Goal: Task Accomplishment & Management: Manage account settings

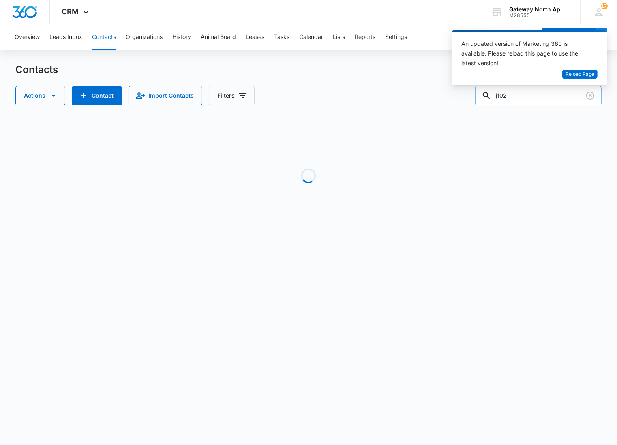
type input "j102"
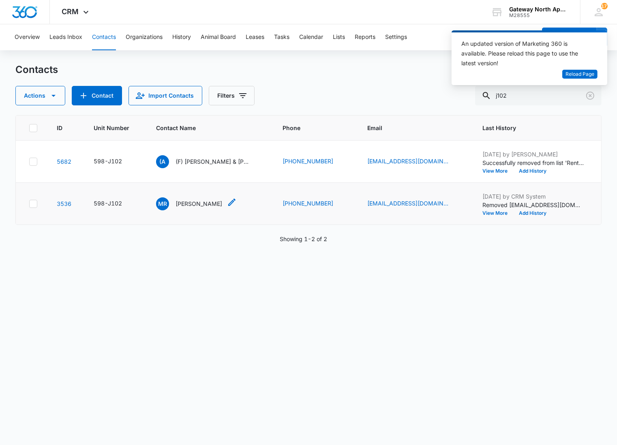
click at [184, 203] on p "Maria Root" at bounding box center [198, 203] width 47 height 9
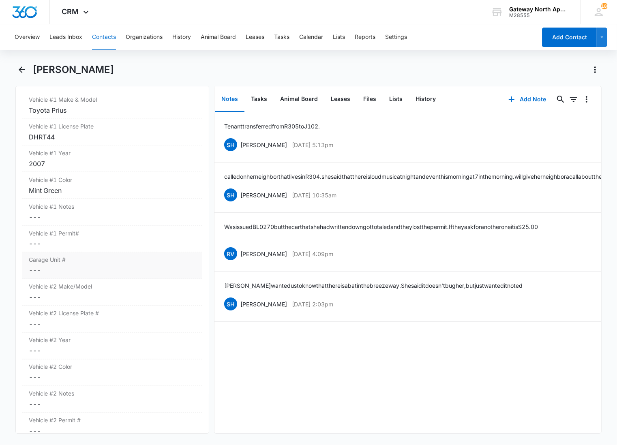
scroll to position [1216, 0]
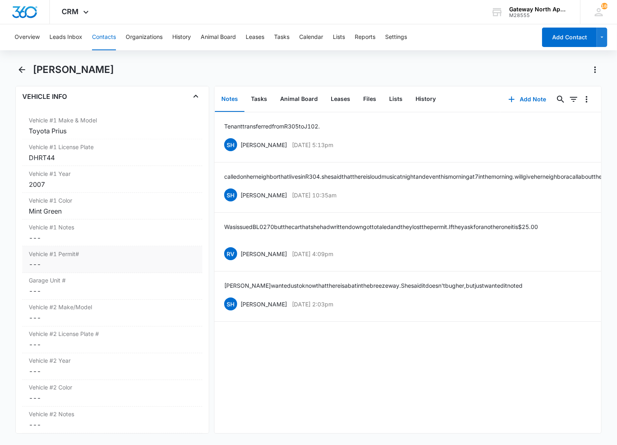
click at [79, 270] on div "Vehicle #1 Permit# Cancel Save Changes ---" at bounding box center [112, 259] width 180 height 27
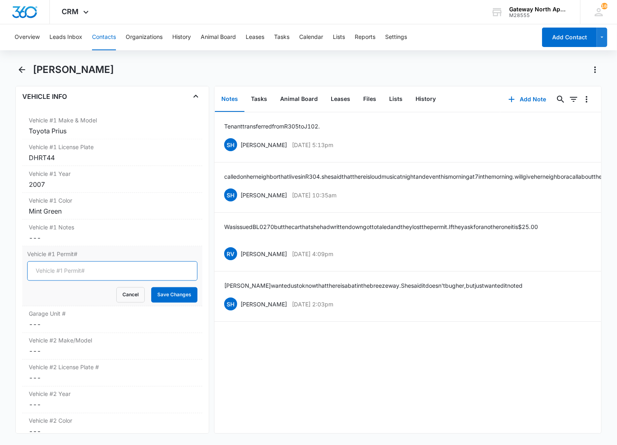
click at [71, 274] on input "Vehicle #1 Permit#" at bounding box center [112, 270] width 170 height 19
type input "WH-0093"
click at [151, 287] on button "Save Changes" at bounding box center [174, 294] width 46 height 15
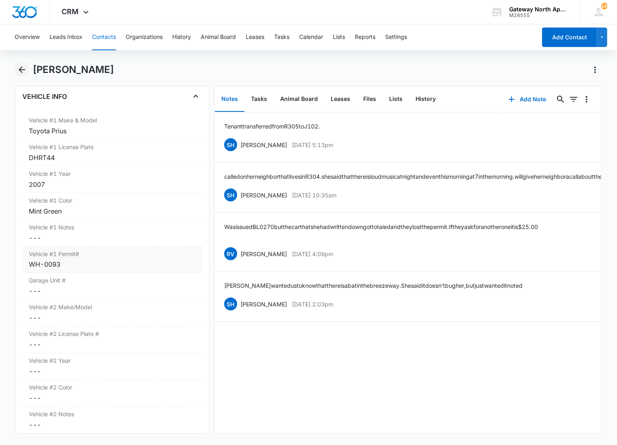
click at [22, 73] on icon "Back" at bounding box center [22, 70] width 10 height 10
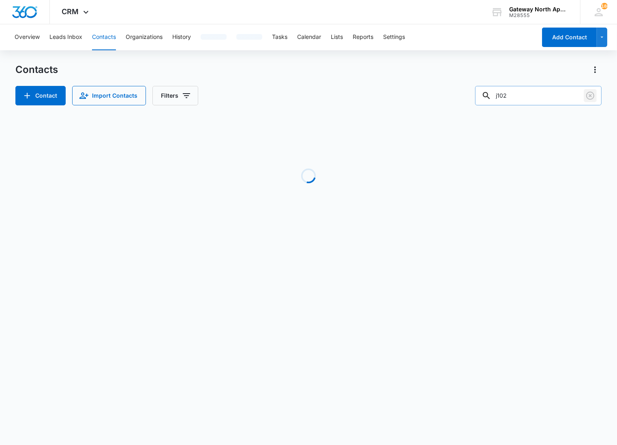
click at [591, 93] on icon "Clear" at bounding box center [590, 96] width 10 height 10
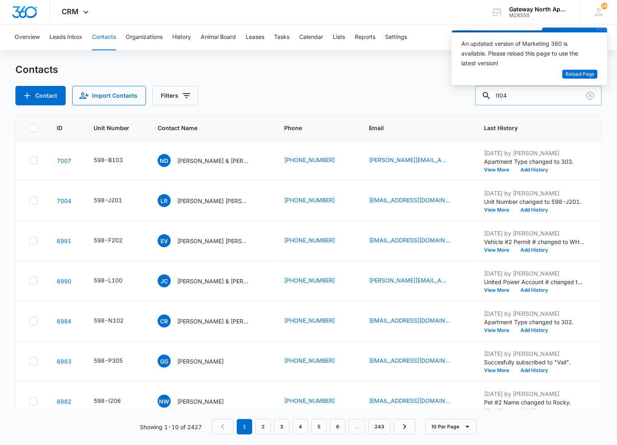
type input "l104"
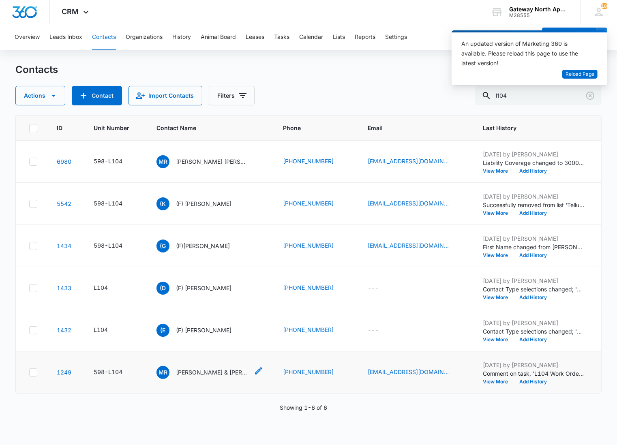
click at [216, 370] on p "Melissa Rascon & Essiel Orona" at bounding box center [212, 372] width 73 height 9
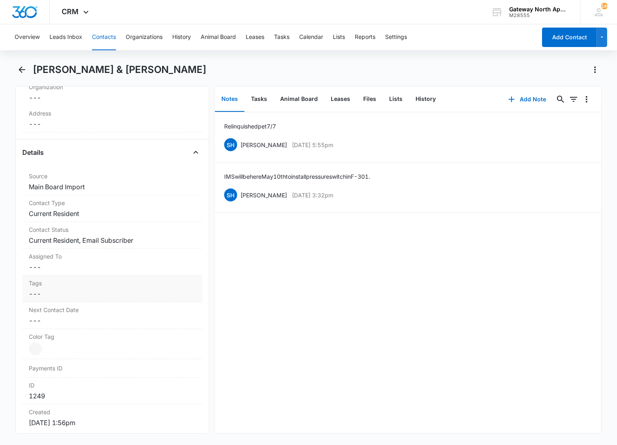
scroll to position [270, 0]
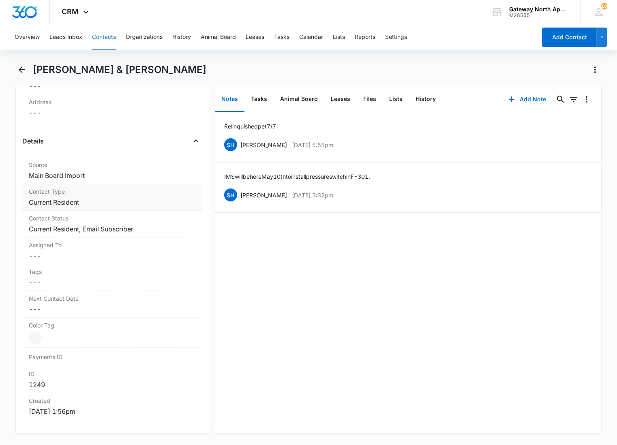
click at [130, 187] on label "Contact Type" at bounding box center [112, 191] width 167 height 9
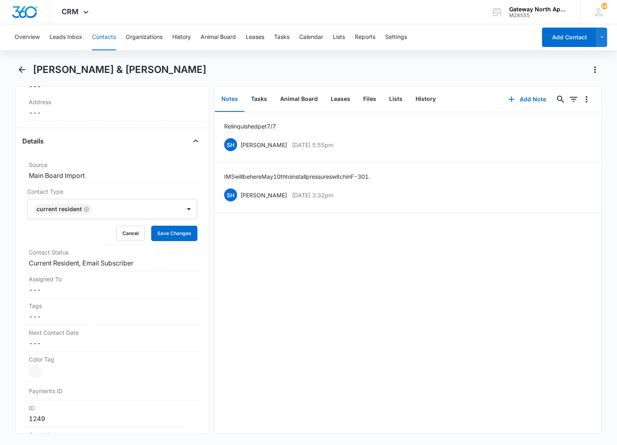
click at [116, 203] on div at bounding box center [132, 208] width 76 height 11
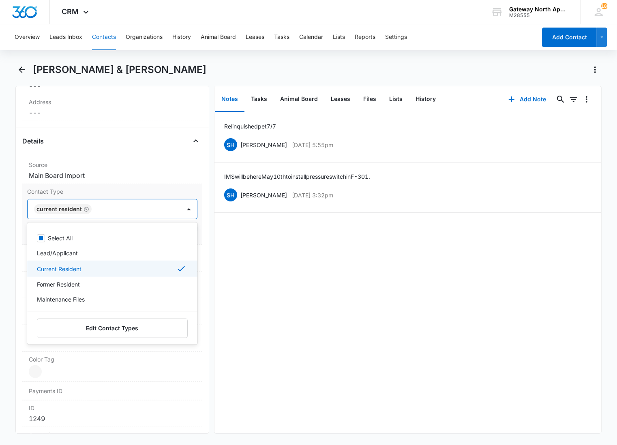
click at [85, 264] on div "Current Resident" at bounding box center [111, 269] width 149 height 10
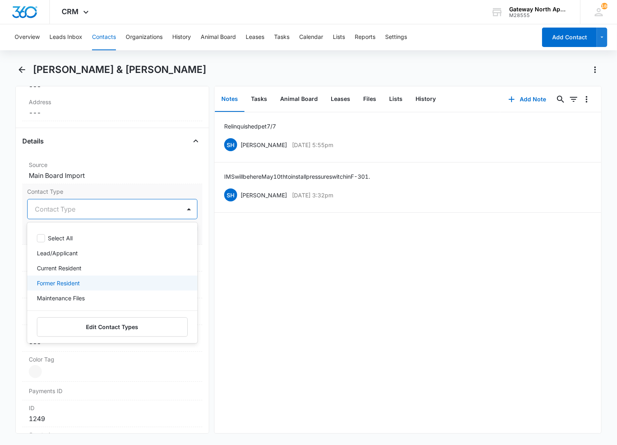
click at [79, 279] on p "Former Resident" at bounding box center [58, 283] width 43 height 9
click at [110, 203] on div at bounding box center [131, 208] width 78 height 11
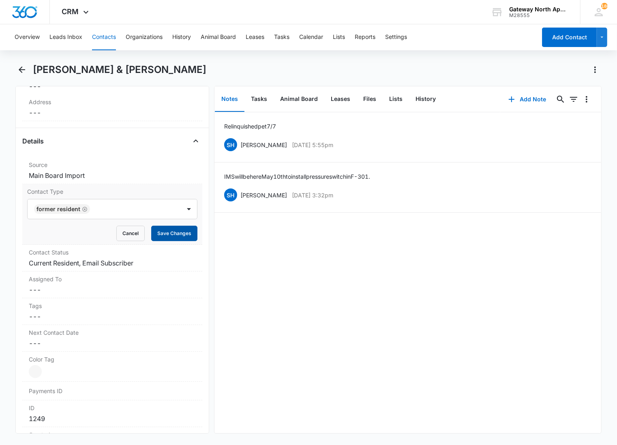
click at [166, 226] on button "Save Changes" at bounding box center [174, 233] width 46 height 15
click at [158, 248] on label "Contact Status" at bounding box center [112, 252] width 167 height 9
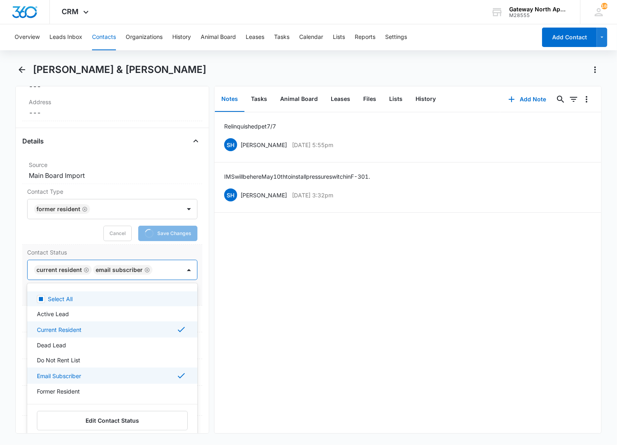
click at [151, 260] on div "Current Resident Email Subscriber" at bounding box center [104, 269] width 153 height 19
click at [79, 325] on p "Current Resident" at bounding box center [59, 329] width 45 height 9
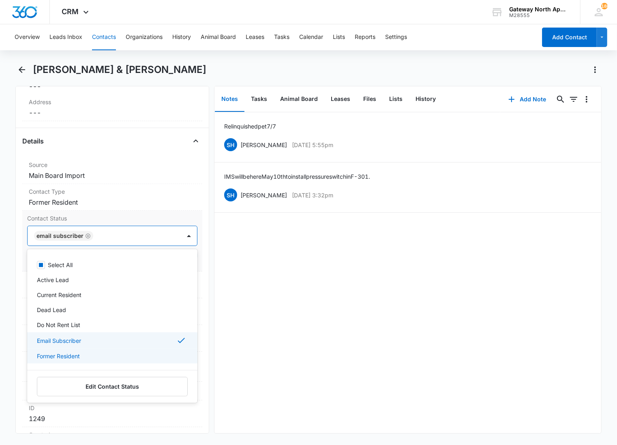
click at [66, 349] on div "Former Resident" at bounding box center [112, 356] width 170 height 15
click at [64, 336] on p "Email Subscriber" at bounding box center [59, 340] width 44 height 9
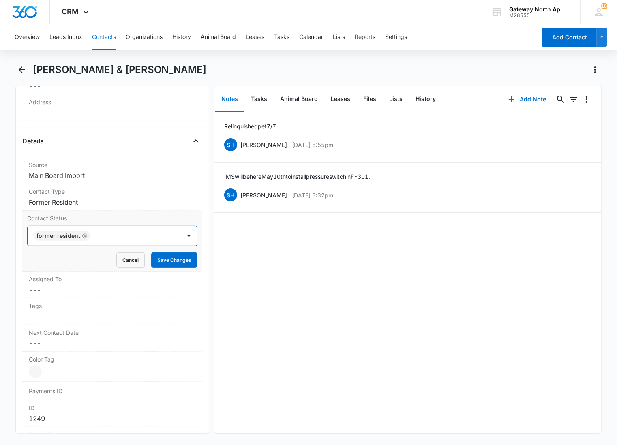
click at [145, 230] on div at bounding box center [131, 235] width 78 height 11
click at [160, 252] on button "Save Changes" at bounding box center [174, 259] width 46 height 15
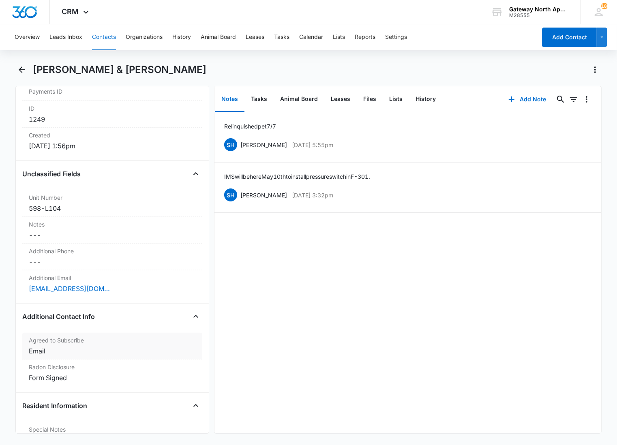
scroll to position [585, 0]
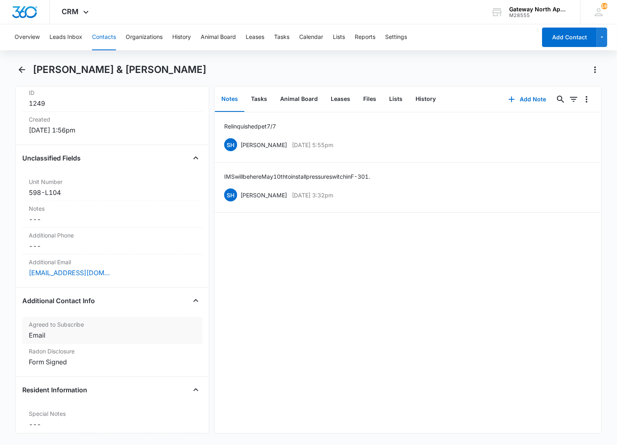
click at [88, 330] on div "Email" at bounding box center [112, 335] width 167 height 10
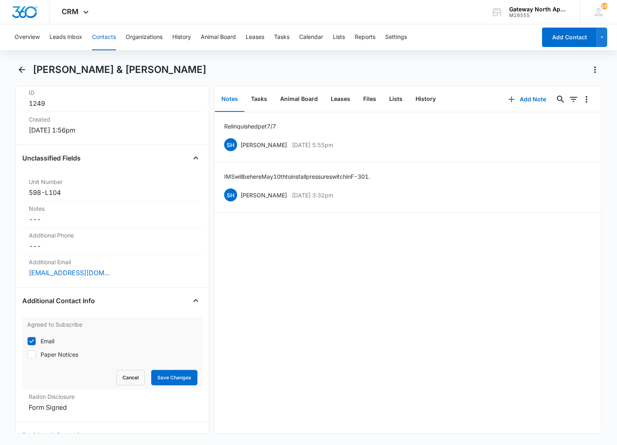
scroll to position [551, 0]
click at [34, 338] on icon at bounding box center [31, 341] width 7 height 7
click at [28, 341] on input "Email" at bounding box center [27, 341] width 0 height 0
checkbox input "false"
click at [181, 370] on button "Save Changes" at bounding box center [174, 377] width 46 height 15
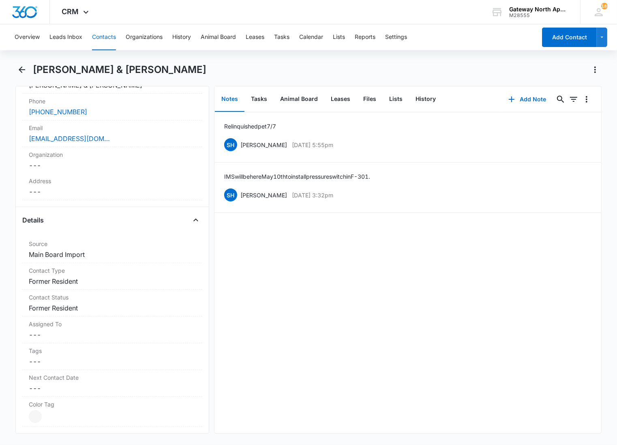
scroll to position [0, 0]
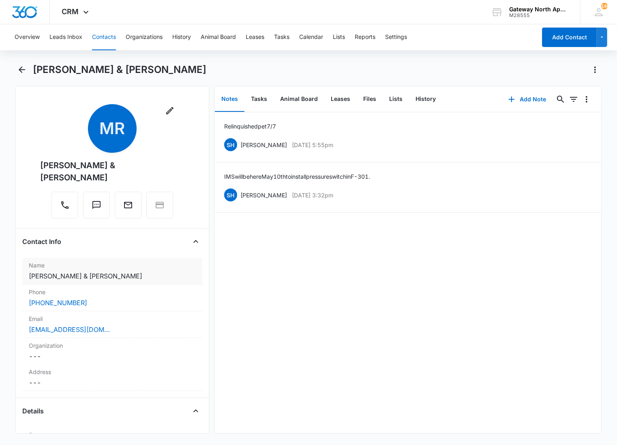
click at [169, 271] on dd "Cancel Save Changes Melissa Rascon & Essiel Orona" at bounding box center [112, 276] width 167 height 10
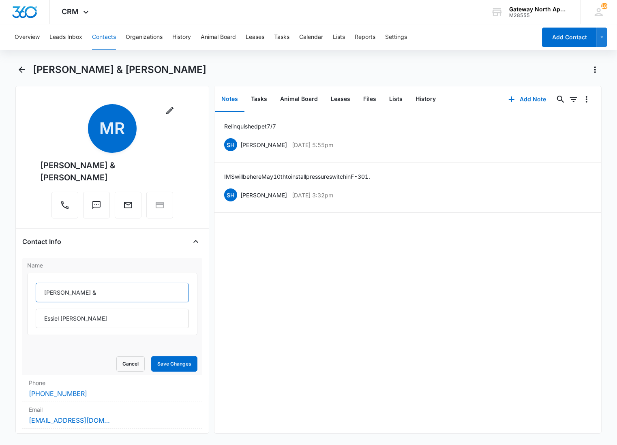
click at [40, 285] on input "Melissa Rascon &" at bounding box center [112, 292] width 153 height 19
type input "(F) Melissa Rascon &"
click at [168, 356] on button "Save Changes" at bounding box center [174, 363] width 46 height 15
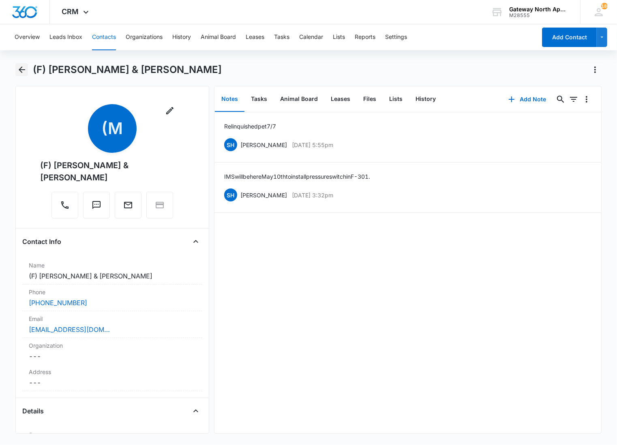
click at [19, 68] on icon "Back" at bounding box center [22, 69] width 6 height 6
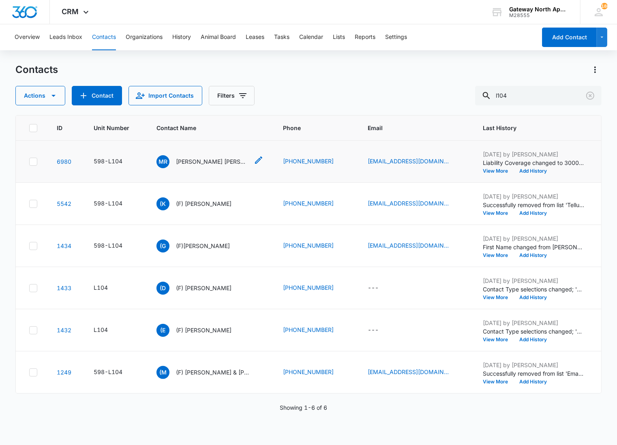
click at [214, 165] on p "[PERSON_NAME] [PERSON_NAME]" at bounding box center [212, 161] width 73 height 9
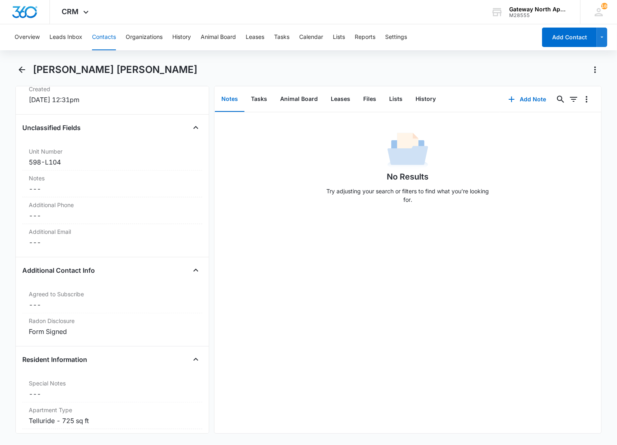
scroll to position [585, 0]
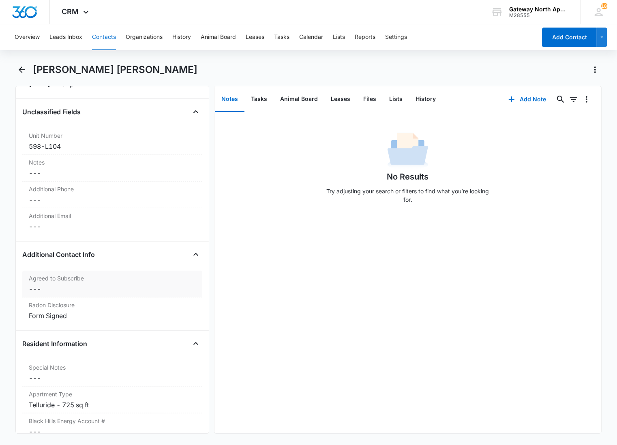
click at [70, 284] on dd "Cancel Save Changes ---" at bounding box center [112, 289] width 167 height 10
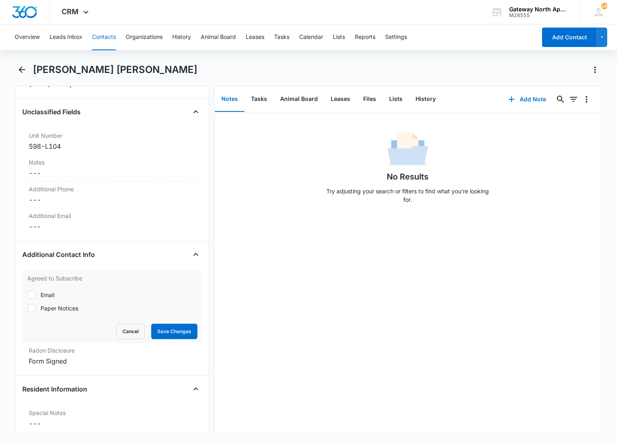
drag, startPoint x: 35, startPoint y: 296, endPoint x: 68, endPoint y: 297, distance: 33.3
click at [34, 296] on icon at bounding box center [31, 294] width 7 height 7
click at [28, 295] on input "Email" at bounding box center [27, 295] width 0 height 0
checkbox input "true"
click at [160, 330] on button "Save Changes" at bounding box center [174, 331] width 46 height 15
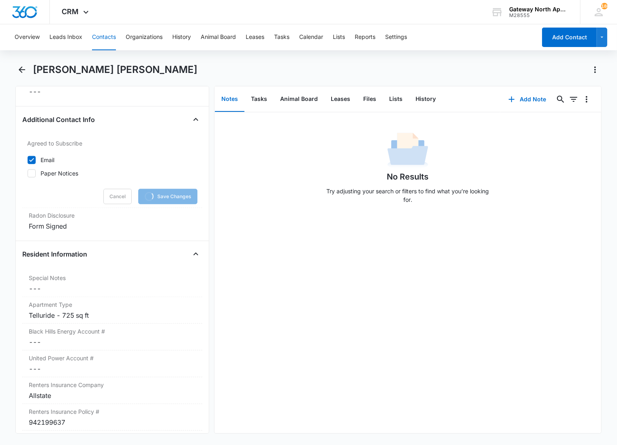
scroll to position [765, 0]
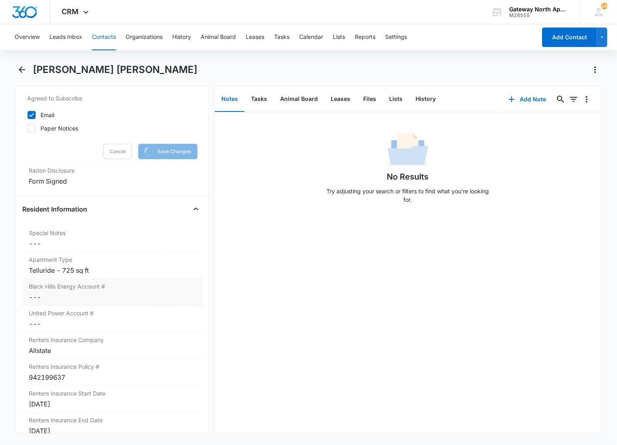
click at [119, 297] on dd "Cancel Save Changes ---" at bounding box center [112, 297] width 167 height 10
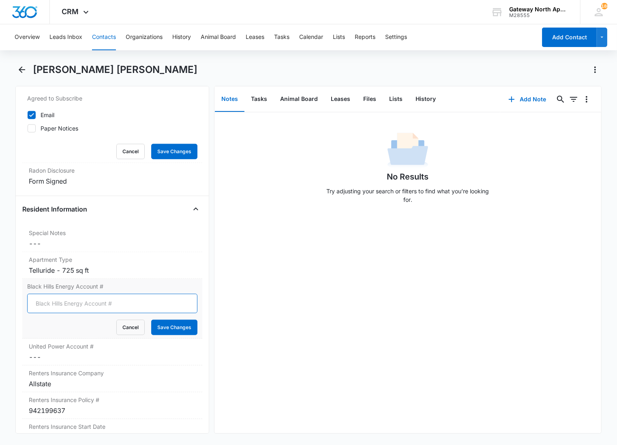
click at [79, 305] on input "Black Hills Energy Account #" at bounding box center [112, 303] width 170 height 19
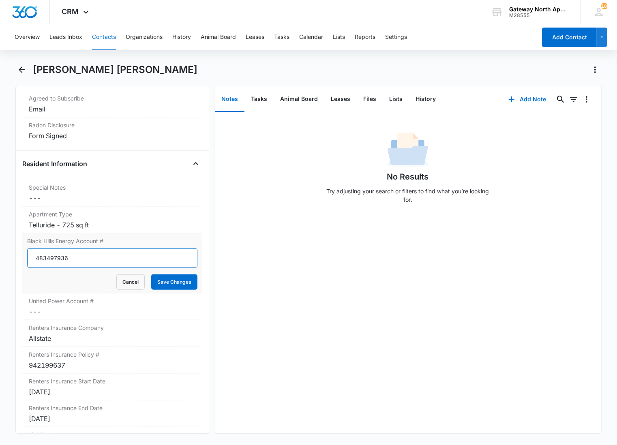
type input "483497936"
click at [151, 274] on button "Save Changes" at bounding box center [174, 281] width 46 height 15
click at [79, 305] on label "United Power Account #" at bounding box center [112, 301] width 167 height 9
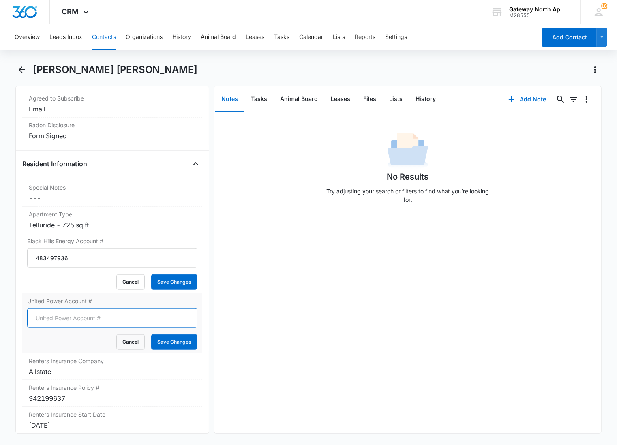
click at [56, 312] on input "United Power Account #" at bounding box center [112, 317] width 170 height 19
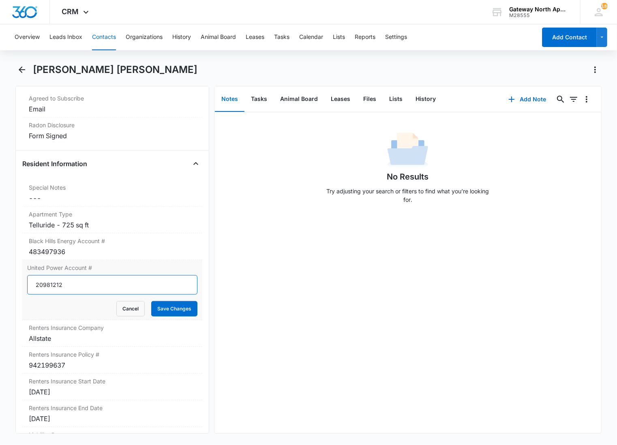
type input "20981212"
click at [151, 301] on button "Save Changes" at bounding box center [174, 308] width 46 height 15
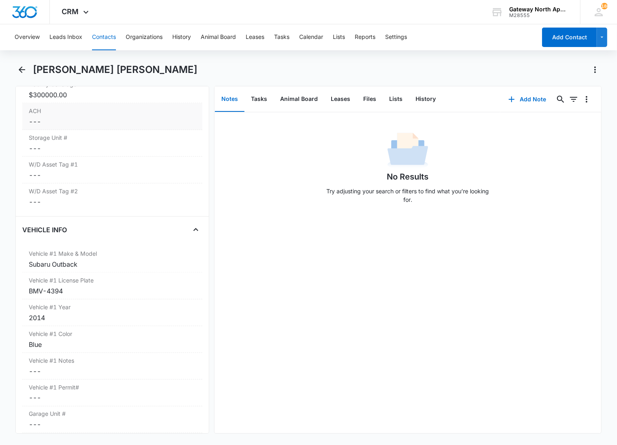
scroll to position [1125, 0]
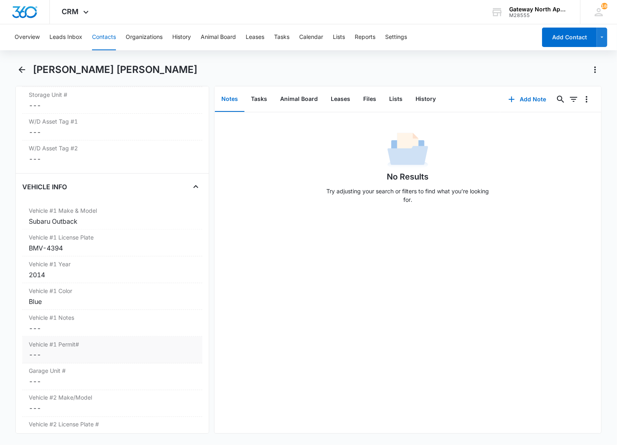
click at [86, 357] on dd "Cancel Save Changes ---" at bounding box center [112, 355] width 167 height 10
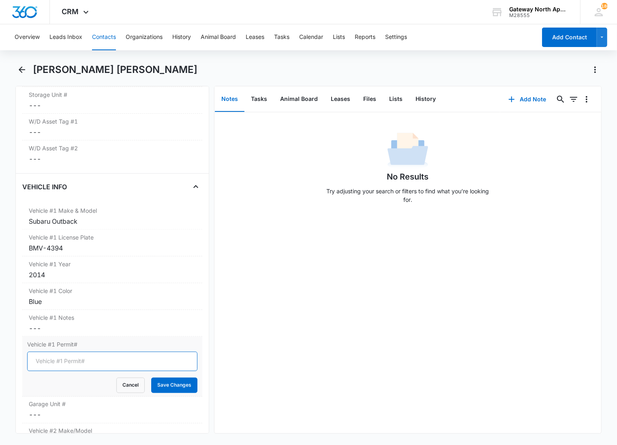
click at [70, 361] on input "Vehicle #1 Permit#" at bounding box center [112, 361] width 170 height 19
type input "WH-3061"
click at [151, 378] on button "Save Changes" at bounding box center [174, 385] width 46 height 15
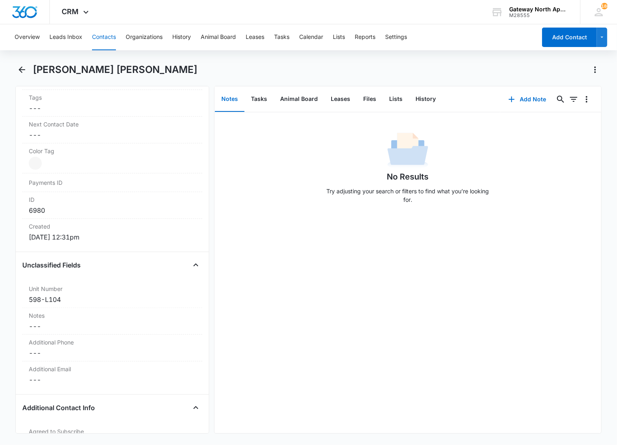
scroll to position [0, 0]
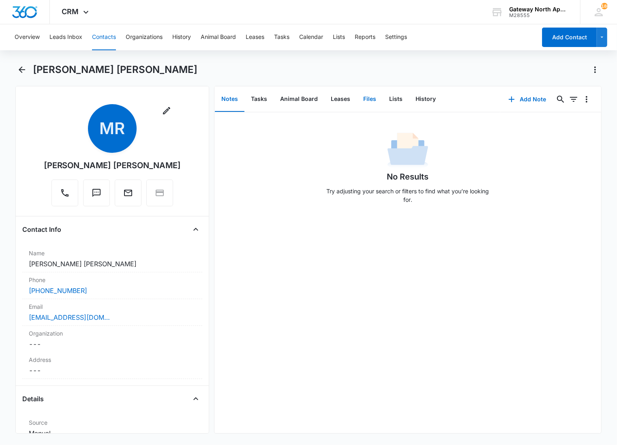
click at [364, 101] on button "Files" at bounding box center [370, 99] width 26 height 25
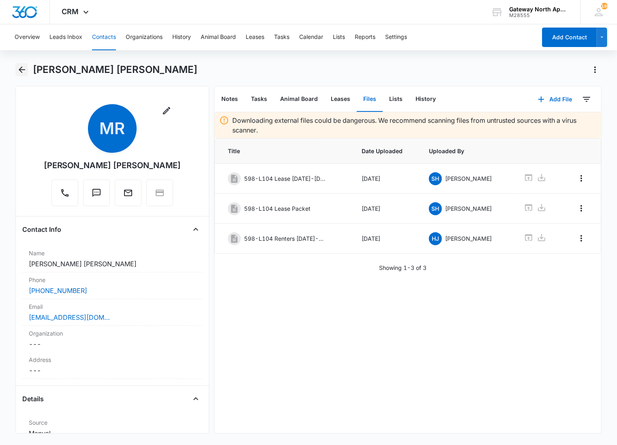
click at [21, 66] on icon "Back" at bounding box center [22, 70] width 10 height 10
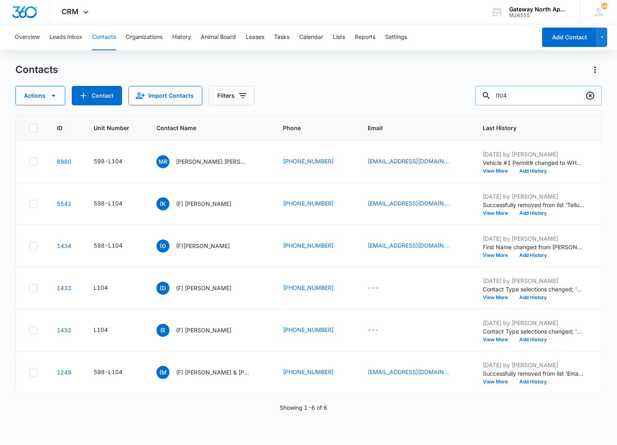
click at [586, 95] on icon "Clear" at bounding box center [590, 96] width 8 height 8
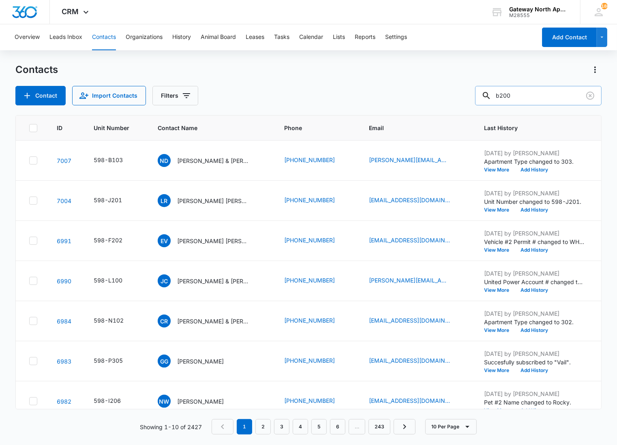
type input "b200"
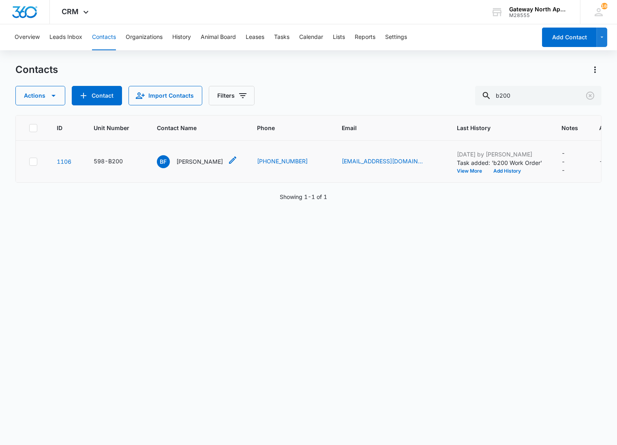
click at [197, 156] on div "BF Bridget Fairbanks" at bounding box center [190, 161] width 66 height 13
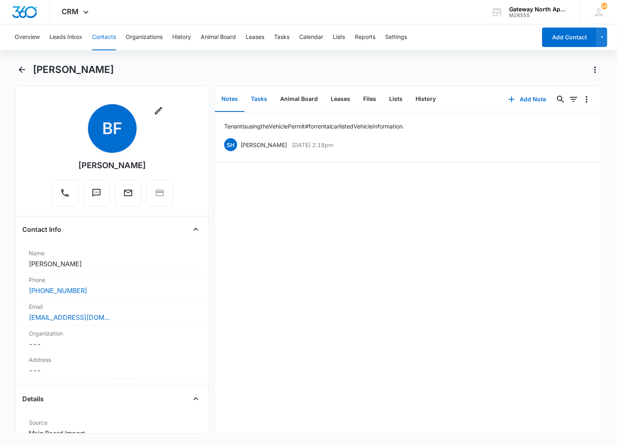
click at [257, 103] on button "Tasks" at bounding box center [258, 99] width 29 height 25
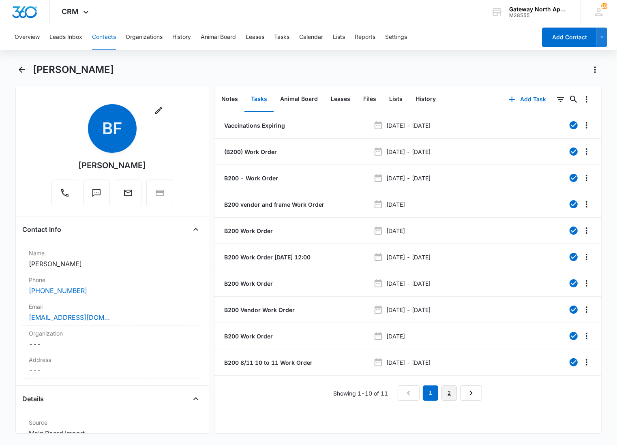
click at [446, 394] on link "2" at bounding box center [448, 392] width 15 height 15
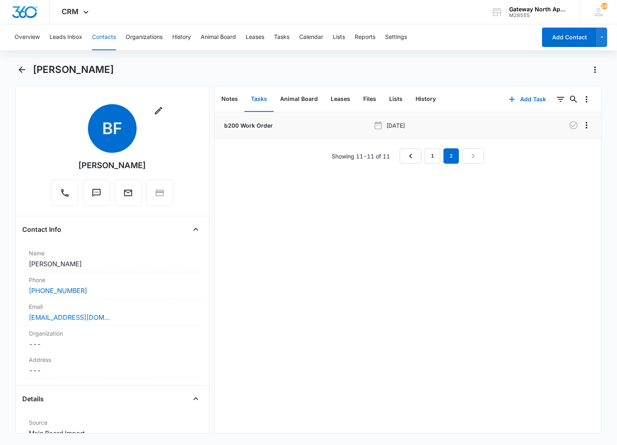
click at [246, 121] on p "b200 Work Order" at bounding box center [247, 125] width 50 height 9
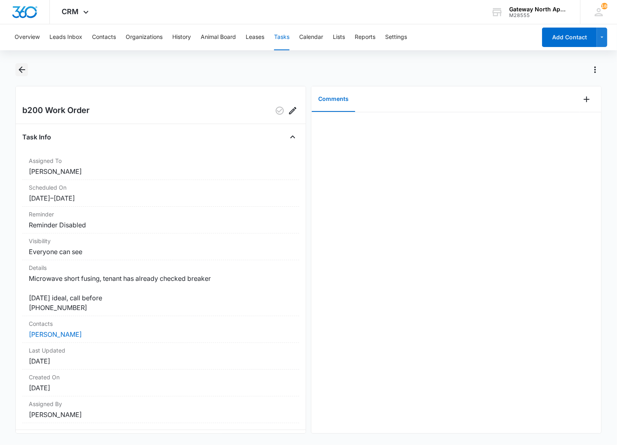
click at [25, 71] on icon "Back" at bounding box center [22, 70] width 10 height 10
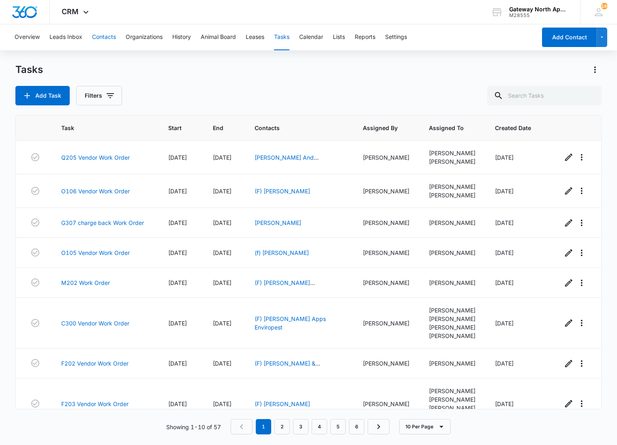
click at [106, 39] on button "Contacts" at bounding box center [104, 37] width 24 height 26
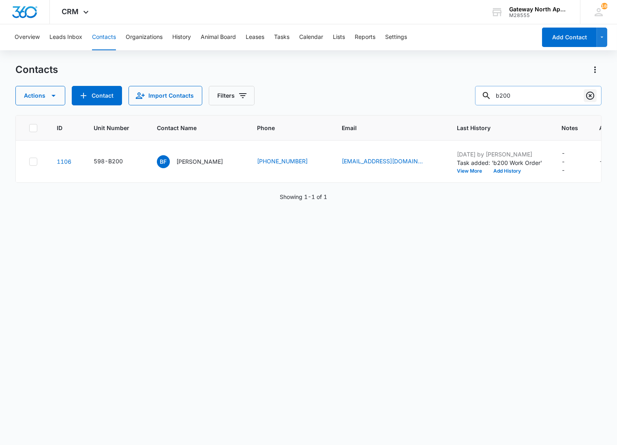
click at [589, 96] on icon "Clear" at bounding box center [590, 96] width 8 height 8
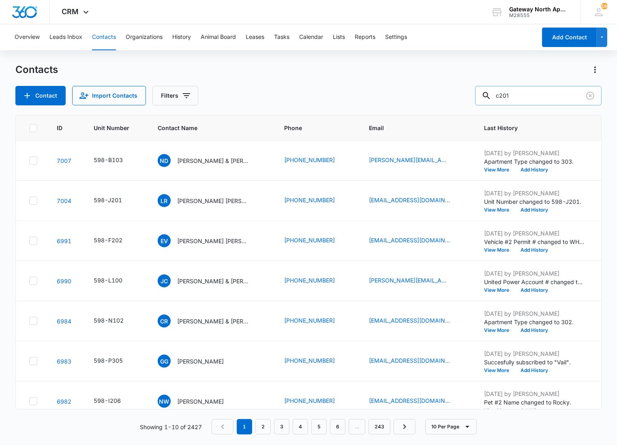
type input "c201"
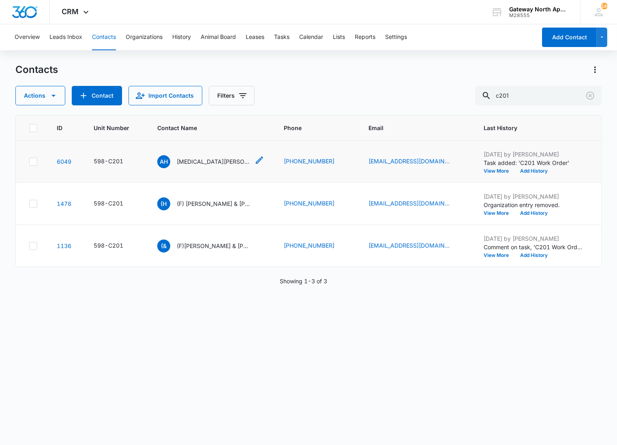
click at [184, 160] on p "[MEDICAL_DATA][PERSON_NAME] & [PERSON_NAME]" at bounding box center [213, 161] width 73 height 9
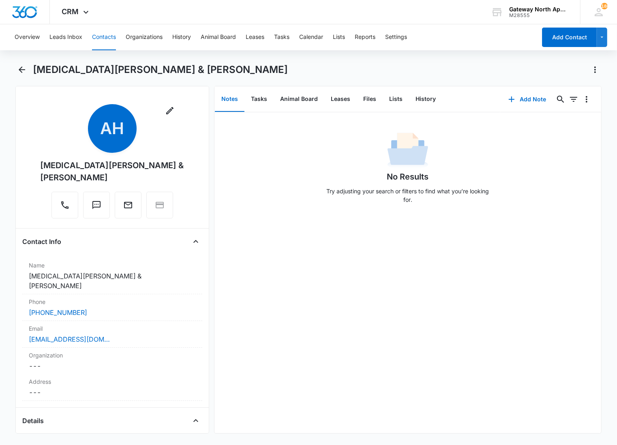
click at [11, 149] on main "[MEDICAL_DATA][PERSON_NAME] & [PERSON_NAME] Remove AH [MEDICAL_DATA][PERSON_NAM…" at bounding box center [308, 253] width 617 height 380
click at [260, 98] on button "Tasks" at bounding box center [258, 99] width 29 height 25
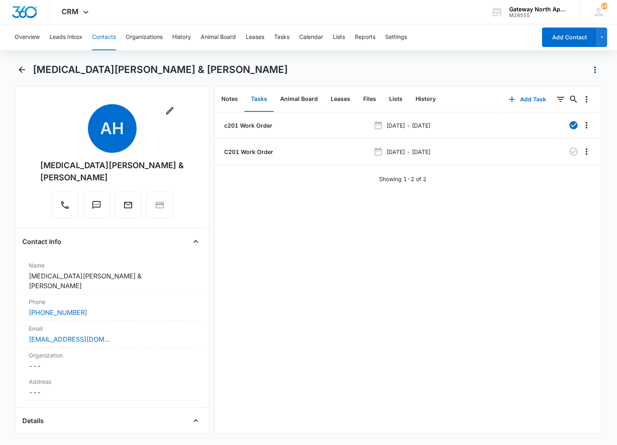
click at [7, 80] on main "[MEDICAL_DATA][PERSON_NAME] & [PERSON_NAME] Remove AH [MEDICAL_DATA][PERSON_NAM…" at bounding box center [308, 253] width 617 height 380
click at [21, 67] on icon "Back" at bounding box center [22, 70] width 10 height 10
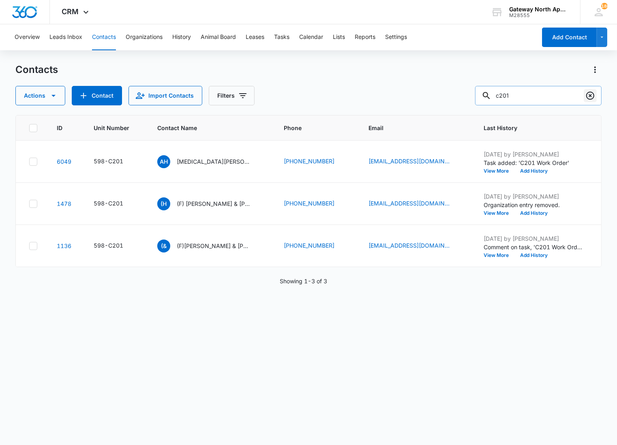
click at [590, 94] on icon "Clear" at bounding box center [590, 96] width 10 height 10
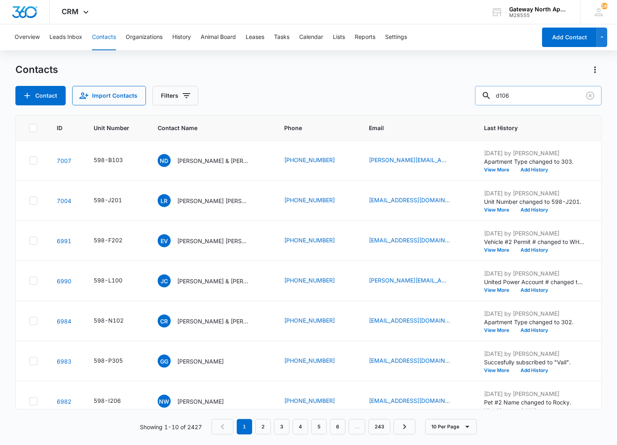
type input "d106"
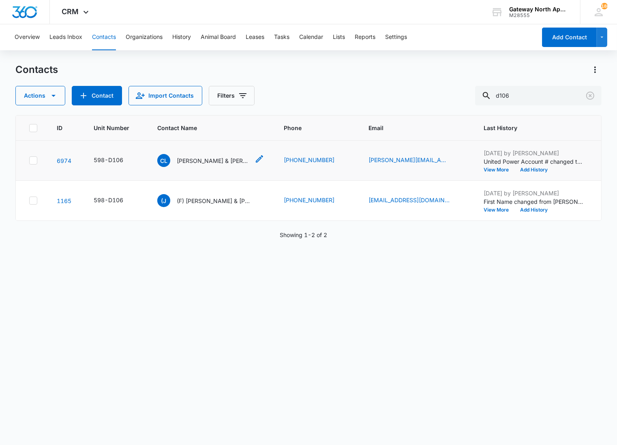
click at [189, 165] on div "[PERSON_NAME] & [PERSON_NAME]" at bounding box center [203, 160] width 92 height 13
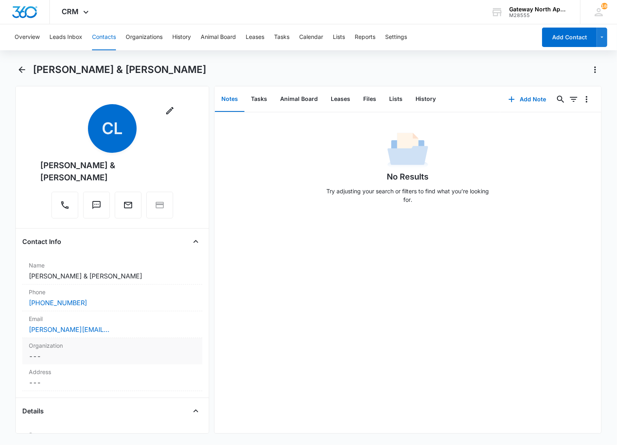
click at [70, 351] on dd "Cancel Save Changes ---" at bounding box center [112, 356] width 167 height 10
click at [75, 353] on div at bounding box center [112, 362] width 170 height 19
click at [75, 357] on div at bounding box center [102, 362] width 135 height 11
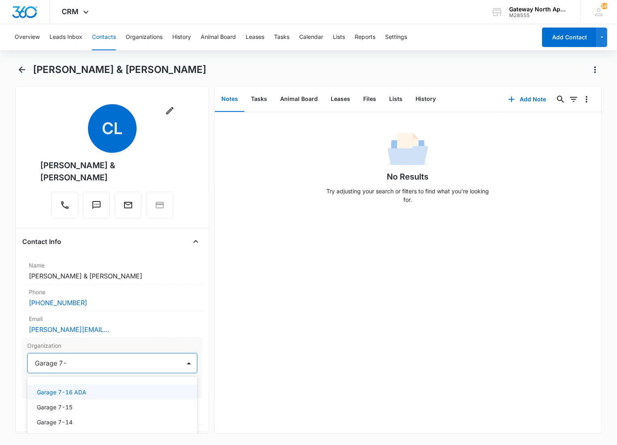
type input "Garage 7-8"
click at [67, 388] on p "Garage 7-8" at bounding box center [53, 392] width 32 height 9
click at [160, 380] on button "Save Changes" at bounding box center [174, 387] width 46 height 15
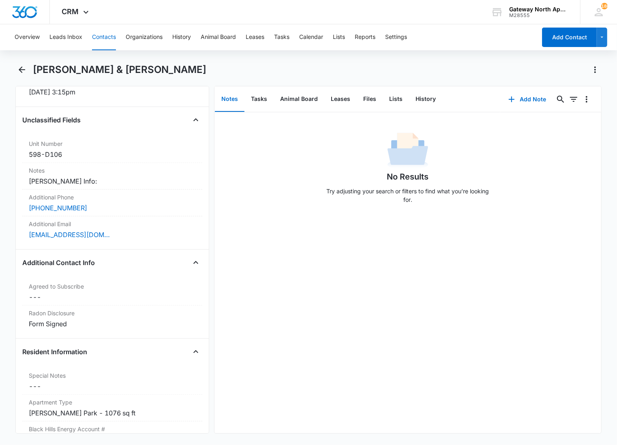
scroll to position [630, 0]
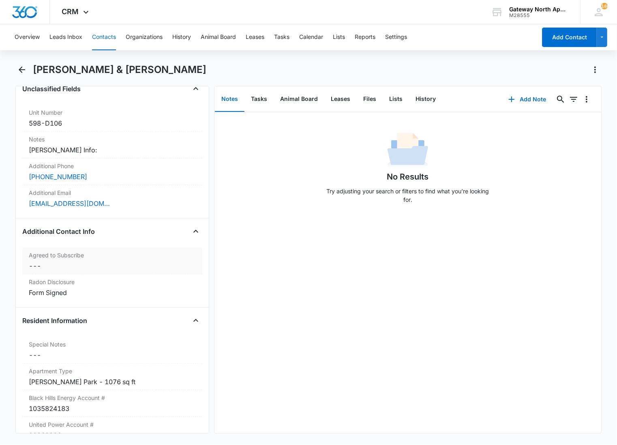
click at [124, 261] on dd "Cancel Save Changes ---" at bounding box center [112, 266] width 167 height 10
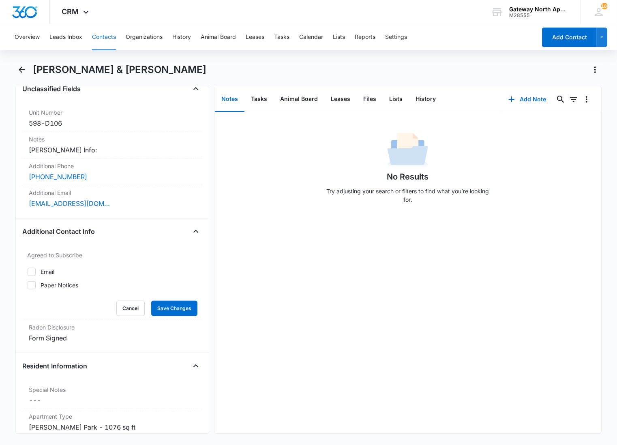
click at [35, 268] on div at bounding box center [32, 272] width 8 height 8
click at [28, 272] on input "Email" at bounding box center [27, 272] width 0 height 0
checkbox input "true"
click at [180, 301] on button "Save Changes" at bounding box center [174, 308] width 46 height 15
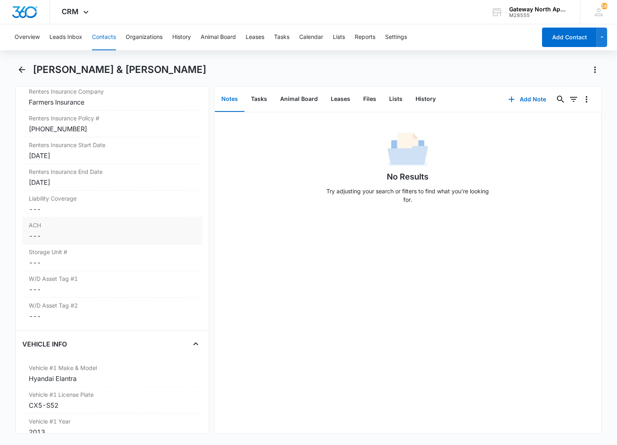
scroll to position [989, 0]
click at [45, 205] on dd "Cancel Save Changes ---" at bounding box center [112, 210] width 167 height 10
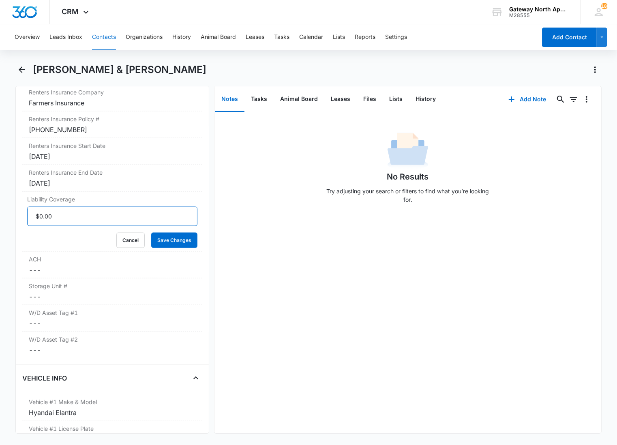
click at [51, 207] on input "Liability Coverage" at bounding box center [112, 216] width 170 height 19
type input "$300,000.00"
click at [151, 233] on button "Save Changes" at bounding box center [174, 240] width 46 height 15
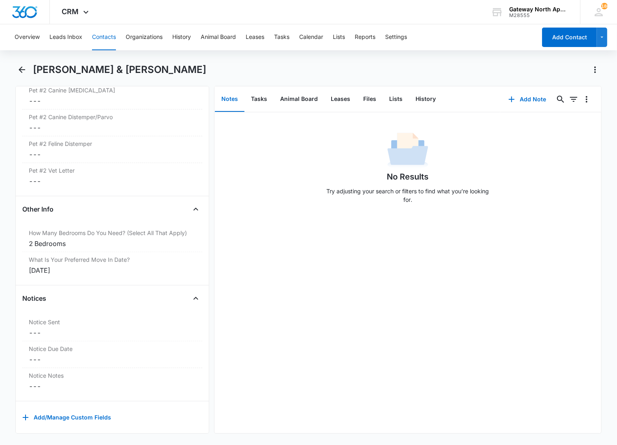
scroll to position [0, 0]
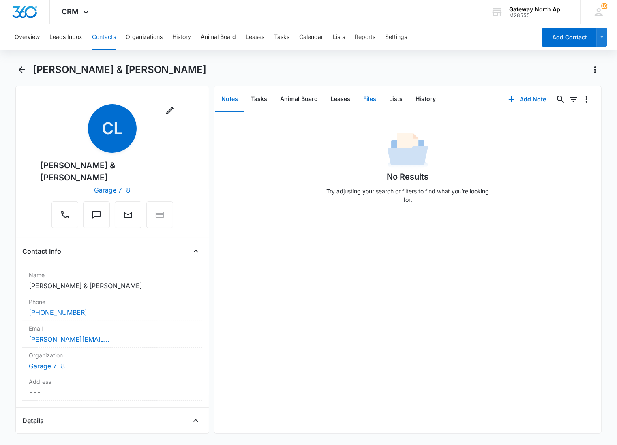
click at [370, 97] on button "Files" at bounding box center [370, 99] width 26 height 25
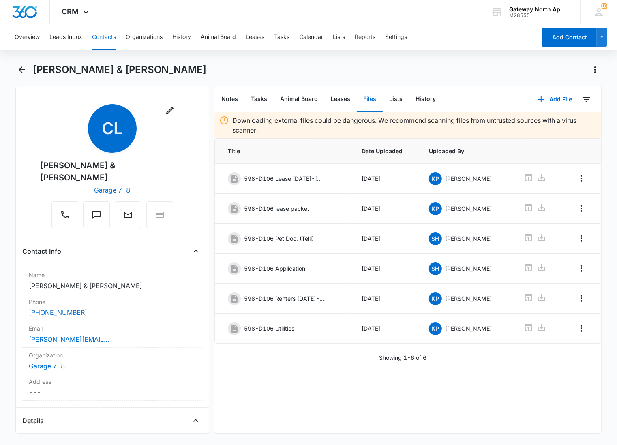
click at [13, 69] on main "[PERSON_NAME] & [PERSON_NAME] Remove [PERSON_NAME] & [PERSON_NAME] Garage 7-8 C…" at bounding box center [308, 253] width 617 height 380
click at [19, 69] on icon "Back" at bounding box center [22, 70] width 10 height 10
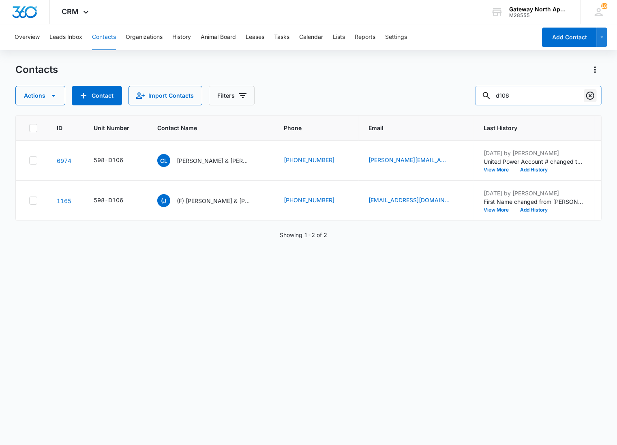
click at [593, 94] on icon "Clear" at bounding box center [590, 96] width 8 height 8
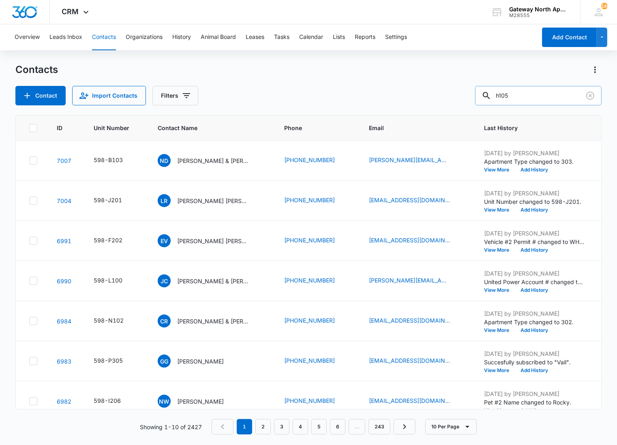
type input "h105"
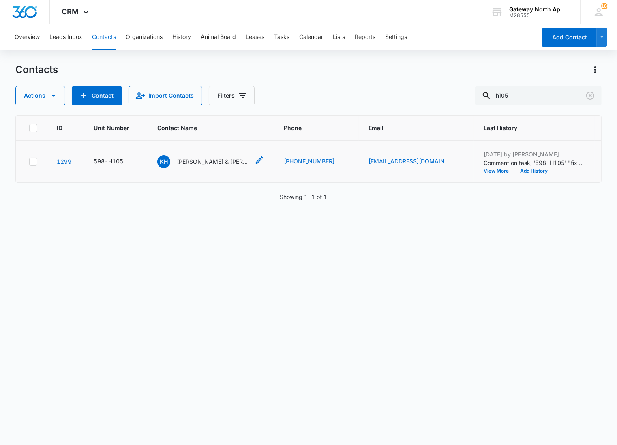
click at [213, 164] on p "[PERSON_NAME] & [PERSON_NAME]" at bounding box center [213, 161] width 73 height 9
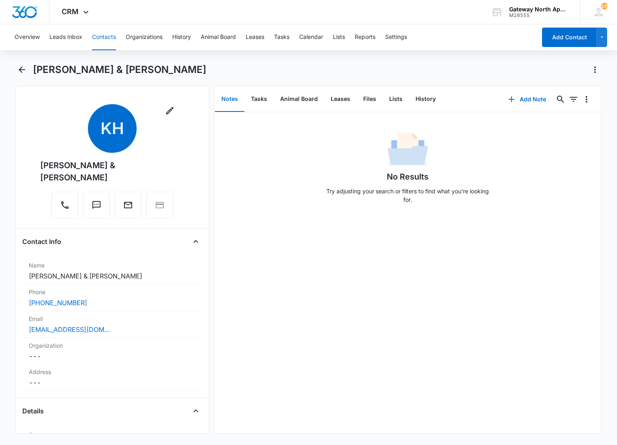
click at [485, 250] on div "No Results Try adjusting your search or filters to find what you’re looking for." at bounding box center [407, 272] width 387 height 321
click at [20, 68] on icon "Back" at bounding box center [22, 69] width 6 height 6
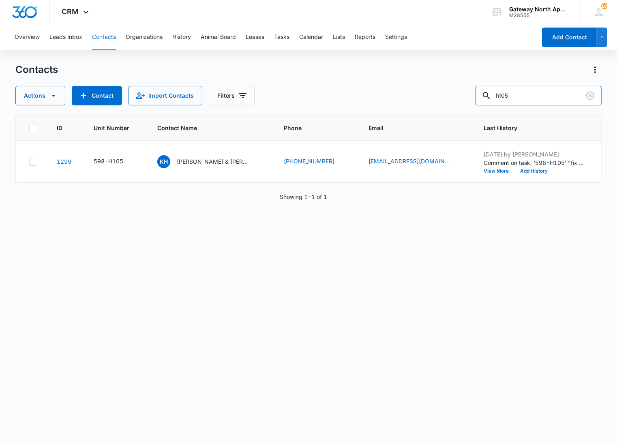
drag, startPoint x: 523, startPoint y: 92, endPoint x: 439, endPoint y: 96, distance: 83.6
click at [439, 96] on div "Actions Contact Import Contacts Filters h105" at bounding box center [308, 95] width 586 height 19
type input "i201"
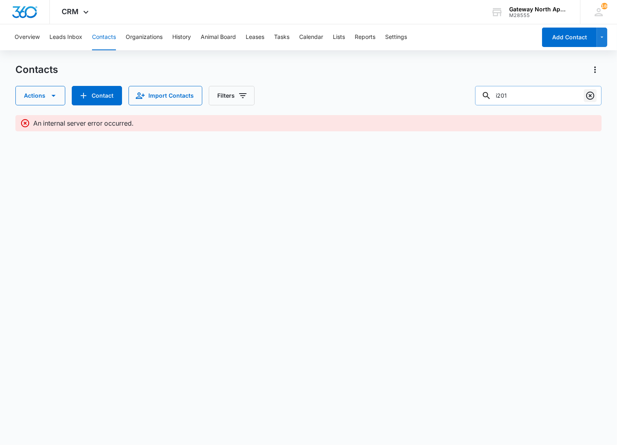
click at [587, 96] on icon "Clear" at bounding box center [590, 96] width 10 height 10
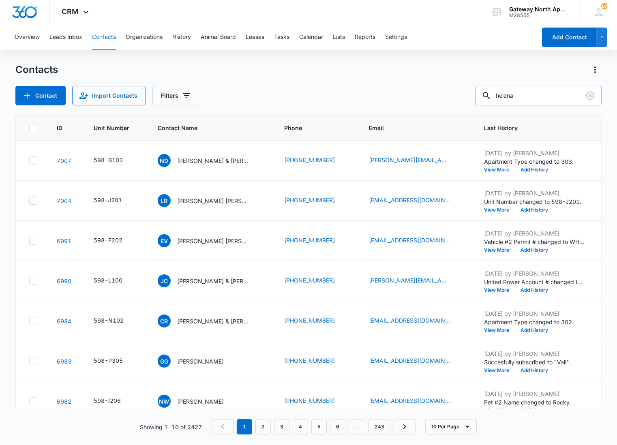
type input "helena"
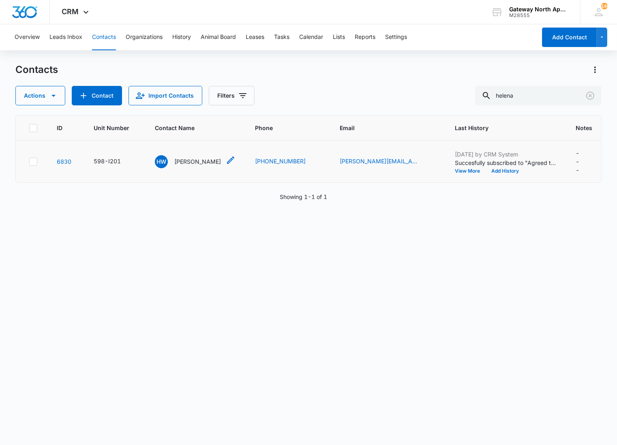
click at [184, 159] on p "[PERSON_NAME]" at bounding box center [197, 161] width 47 height 9
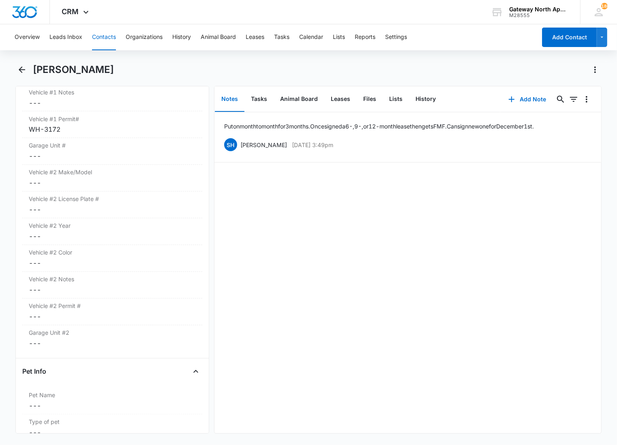
scroll to position [1486, 0]
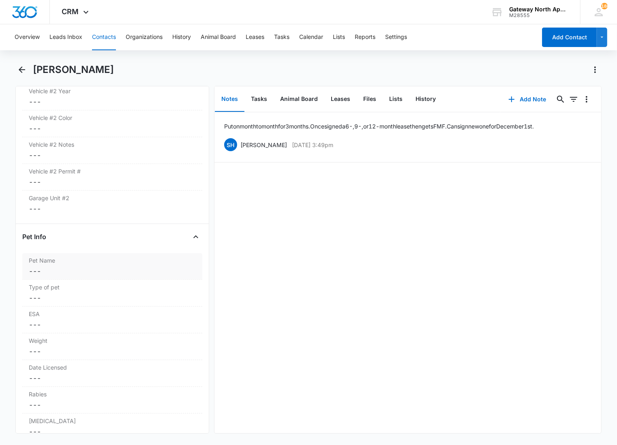
click at [114, 267] on dd "Cancel Save Changes ---" at bounding box center [112, 271] width 167 height 10
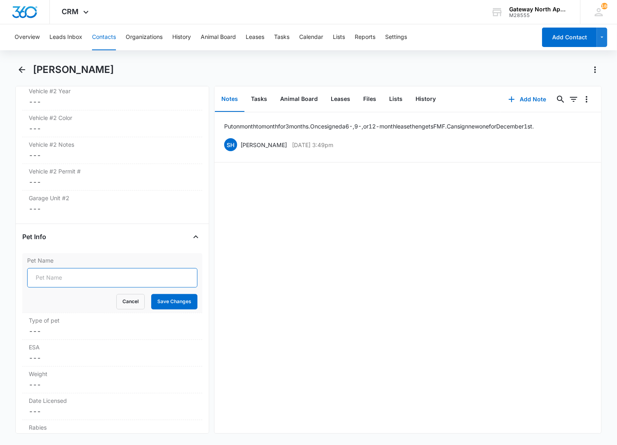
click at [90, 278] on input "Pet Name" at bounding box center [112, 277] width 170 height 19
type input "Princess Peach"
click at [151, 294] on button "Save Changes" at bounding box center [174, 301] width 46 height 15
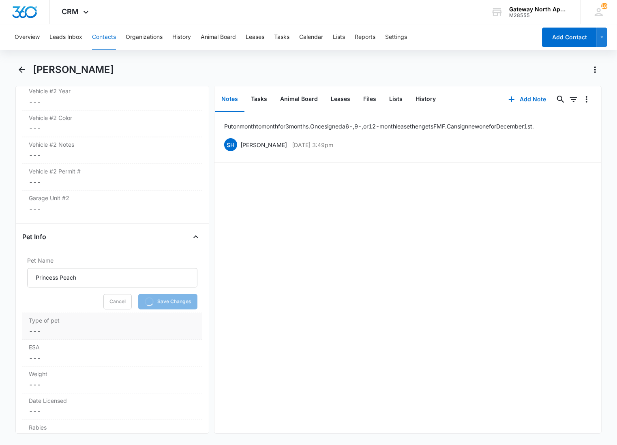
click at [78, 320] on label "Type of pet" at bounding box center [112, 320] width 167 height 9
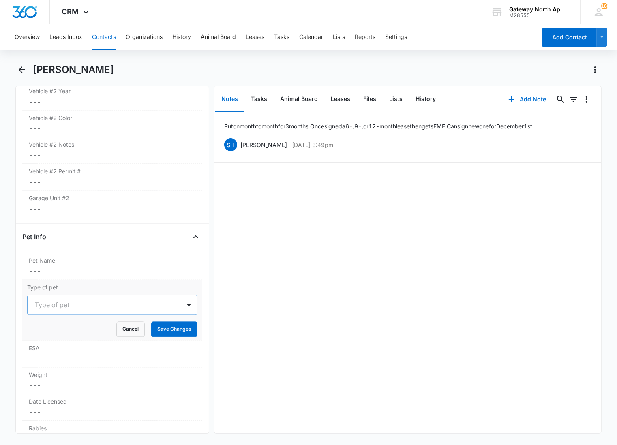
click at [45, 307] on div at bounding box center [102, 304] width 135 height 11
click at [38, 336] on p "Dog" at bounding box center [42, 333] width 11 height 9
click at [153, 327] on button "Save Changes" at bounding box center [174, 328] width 46 height 15
click at [90, 355] on dd "Cancel Save Changes ---" at bounding box center [112, 359] width 167 height 10
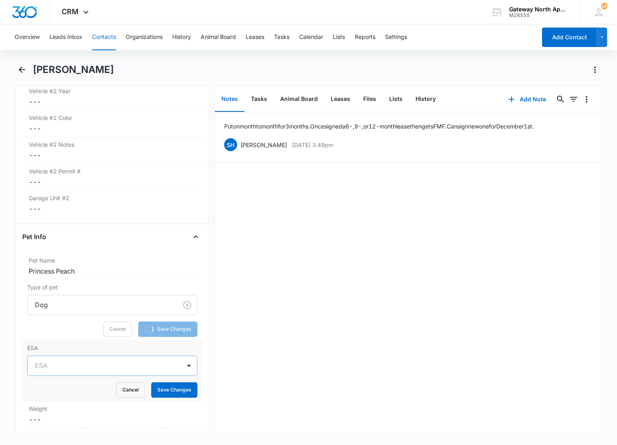
click at [51, 369] on div at bounding box center [102, 365] width 135 height 11
click at [45, 394] on p "Yes" at bounding box center [42, 394] width 10 height 9
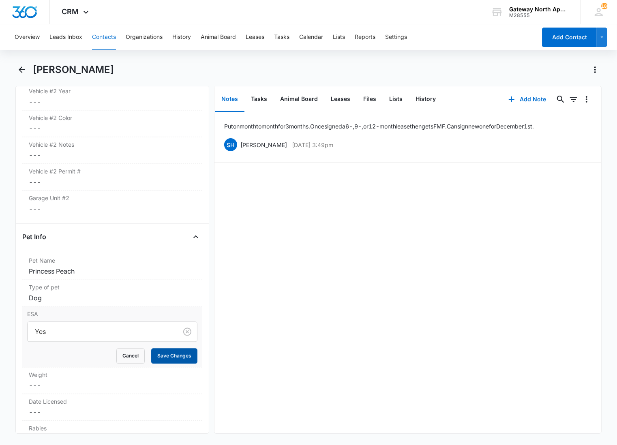
click at [166, 358] on button "Save Changes" at bounding box center [174, 355] width 46 height 15
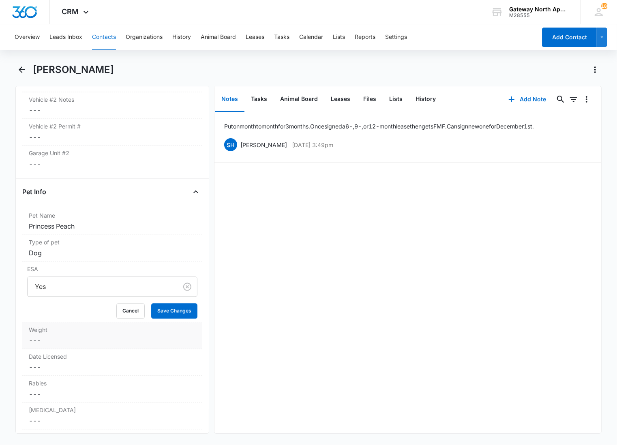
click at [58, 329] on label "Weight" at bounding box center [112, 329] width 167 height 9
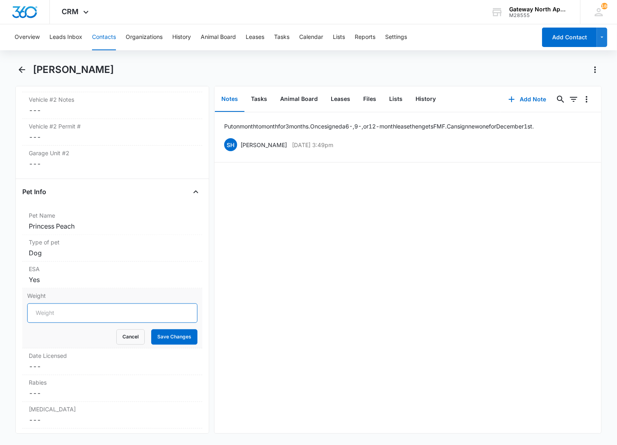
click at [62, 318] on input "Weight" at bounding box center [112, 312] width 170 height 19
type input "2 lbs"
click at [151, 329] on button "Save Changes" at bounding box center [174, 336] width 46 height 15
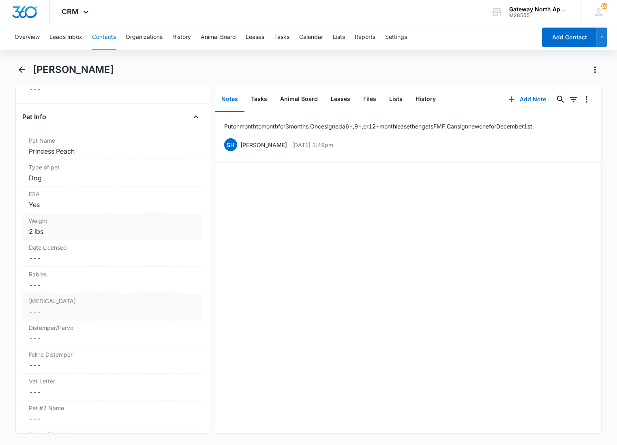
scroll to position [1621, 0]
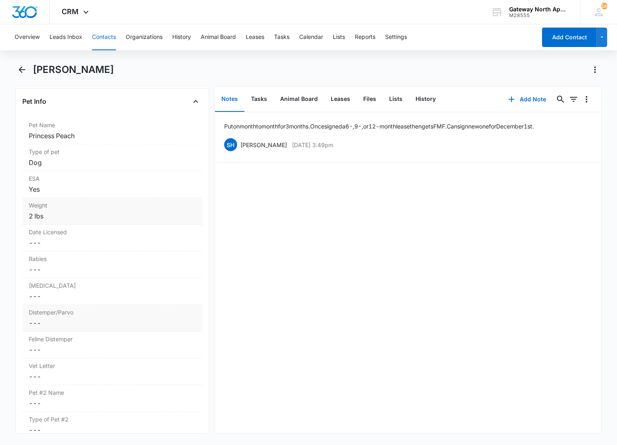
click at [69, 319] on div "Distemper/Parvo Cancel Save Changes ---" at bounding box center [112, 318] width 180 height 27
click at [60, 331] on input at bounding box center [62, 329] width 60 height 9
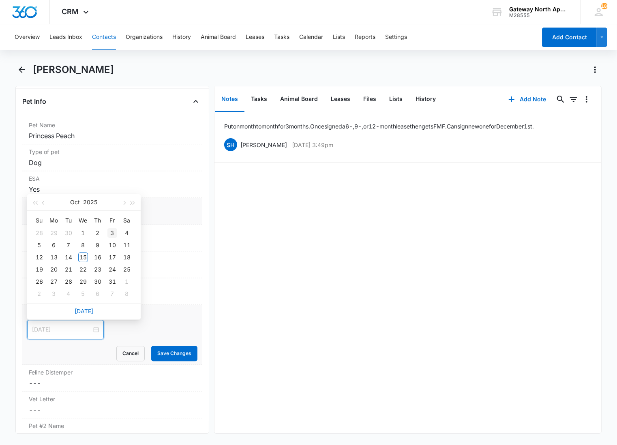
type input "[DATE]"
click at [123, 205] on button "button" at bounding box center [123, 202] width 9 height 16
type input "[DATE]"
click at [41, 247] on div "2" at bounding box center [39, 245] width 10 height 10
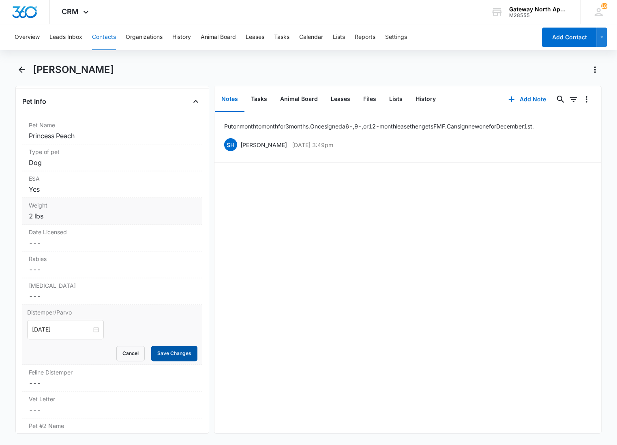
click at [177, 359] on button "Save Changes" at bounding box center [174, 353] width 46 height 15
click at [151, 294] on dd "Cancel Save Changes ---" at bounding box center [112, 296] width 167 height 10
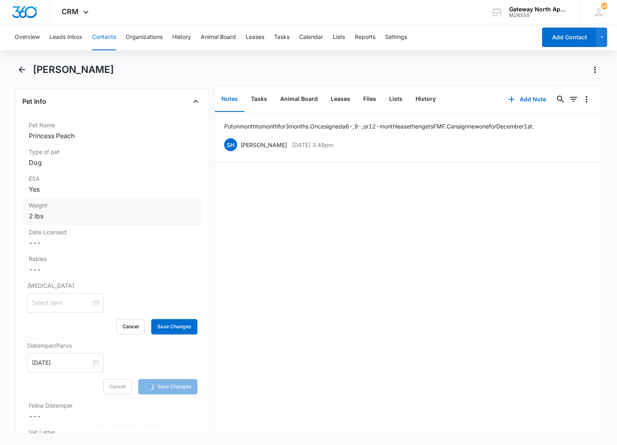
click at [52, 306] on input at bounding box center [62, 302] width 60 height 9
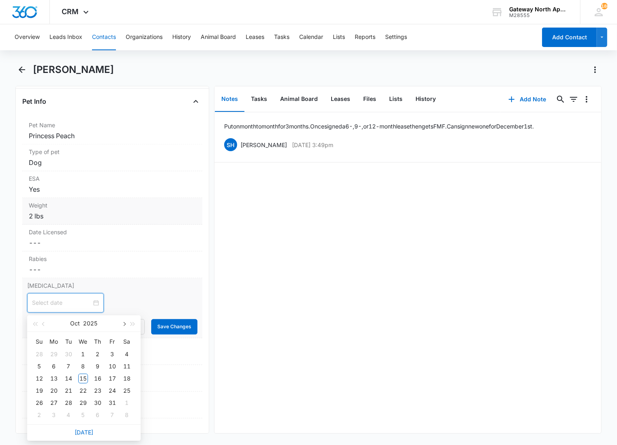
click at [127, 325] on button "button" at bounding box center [123, 323] width 9 height 16
type input "[DATE]"
drag, startPoint x: 38, startPoint y: 367, endPoint x: 39, endPoint y: 362, distance: 5.0
click at [38, 366] on div "2" at bounding box center [39, 367] width 10 height 10
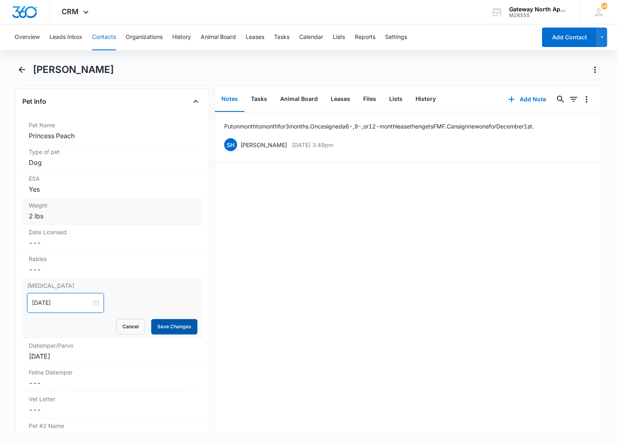
click at [178, 326] on button "Save Changes" at bounding box center [174, 326] width 46 height 15
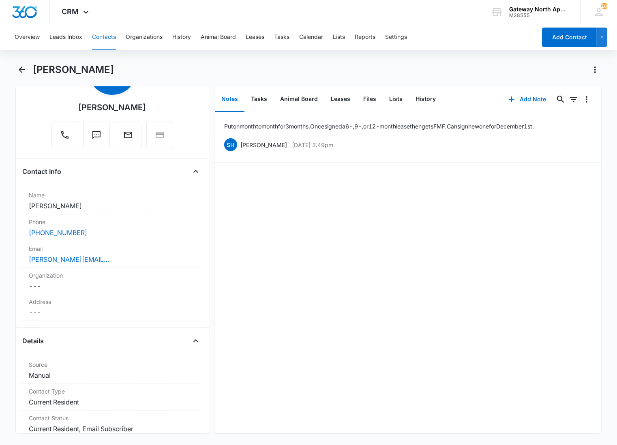
scroll to position [0, 0]
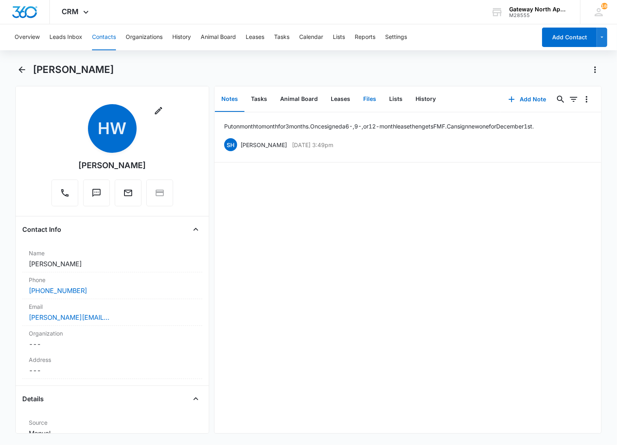
click at [376, 98] on button "Files" at bounding box center [370, 99] width 26 height 25
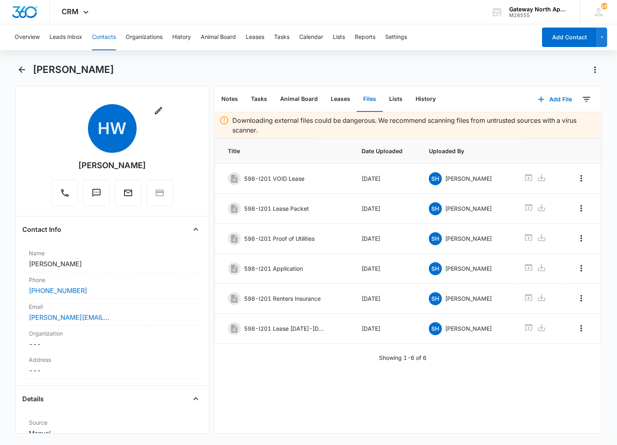
click at [282, 380] on div "Downloading external files could be dangerous. We recommend scanning files from…" at bounding box center [407, 272] width 387 height 321
click at [546, 99] on button "Add File" at bounding box center [555, 99] width 50 height 19
click at [537, 123] on div "Upload Files" at bounding box center [544, 125] width 32 height 6
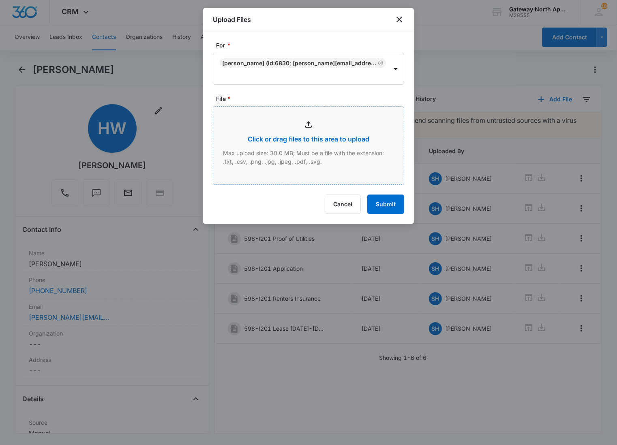
type input "C:\fakepath\Xerox Scan_10152025100817.pdf"
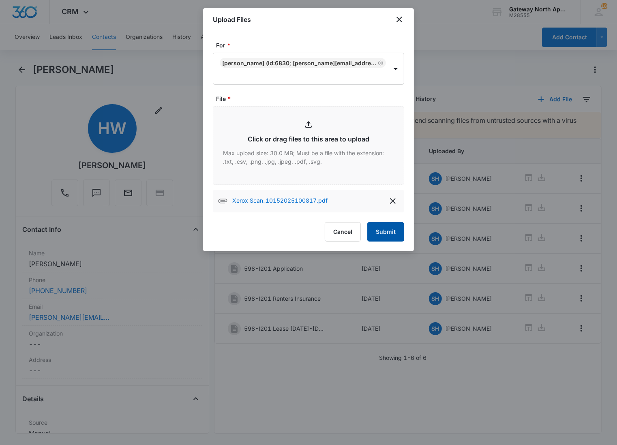
click at [392, 234] on button "Submit" at bounding box center [385, 231] width 37 height 19
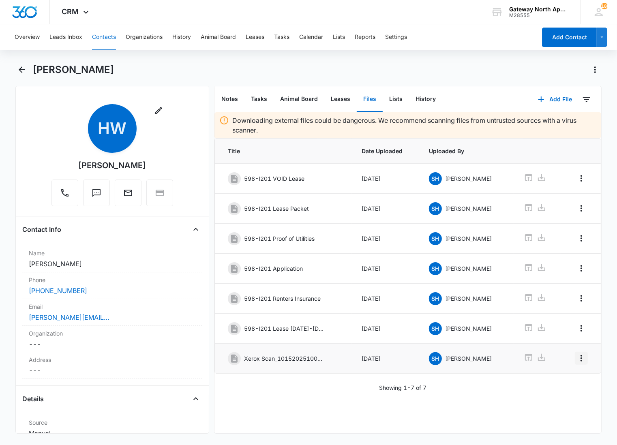
click at [576, 363] on icon "Overflow Menu" at bounding box center [581, 358] width 10 height 10
click at [550, 382] on div "Edit" at bounding box center [552, 385] width 17 height 6
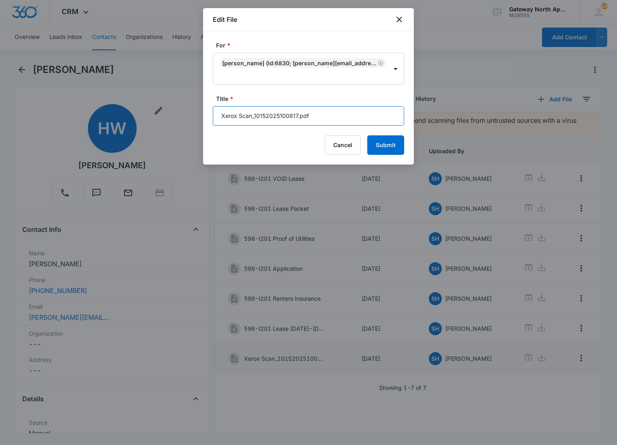
drag, startPoint x: 319, startPoint y: 117, endPoint x: 186, endPoint y: 118, distance: 132.1
click at [186, 118] on body "CRM Apps Reputation Websites Forms CRM Email Social Content Ads Intelligence Fi…" at bounding box center [308, 222] width 617 height 445
type input "598-I201 Pet Doc. (Princess [PERSON_NAME])"
click at [367, 135] on button "Submit" at bounding box center [385, 144] width 37 height 19
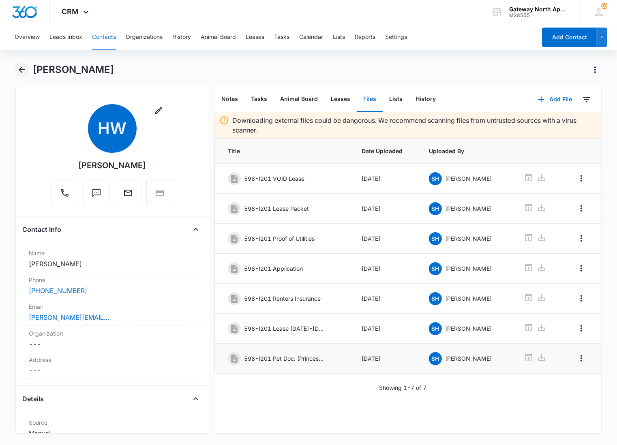
click at [26, 70] on icon "Back" at bounding box center [22, 70] width 10 height 10
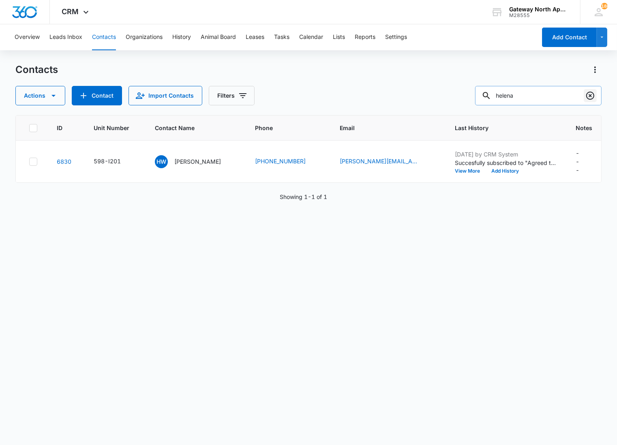
click at [587, 96] on icon "Clear" at bounding box center [590, 96] width 10 height 10
